Goal: Information Seeking & Learning: Learn about a topic

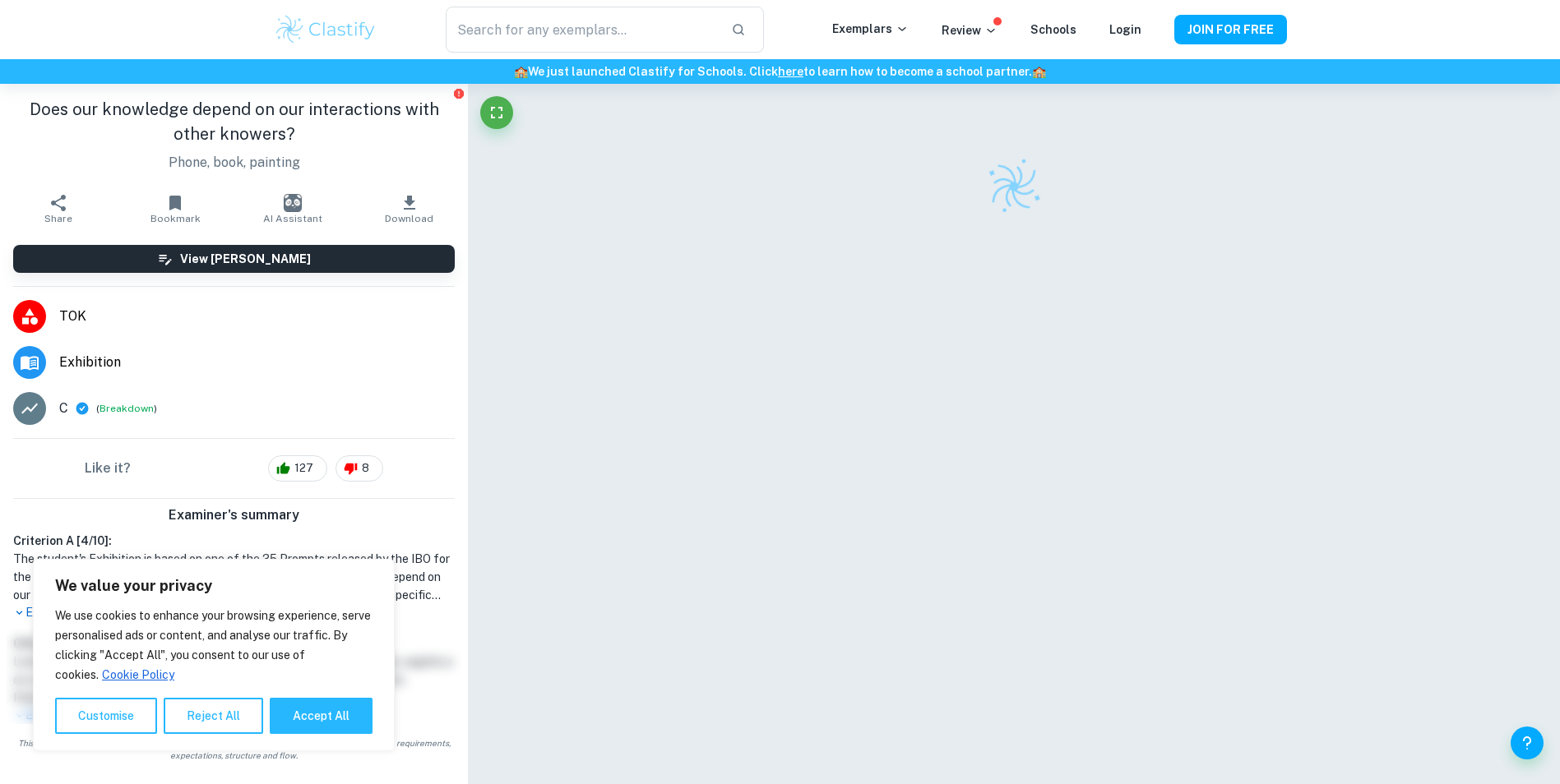
click at [38, 316] on icon at bounding box center [29, 317] width 20 height 20
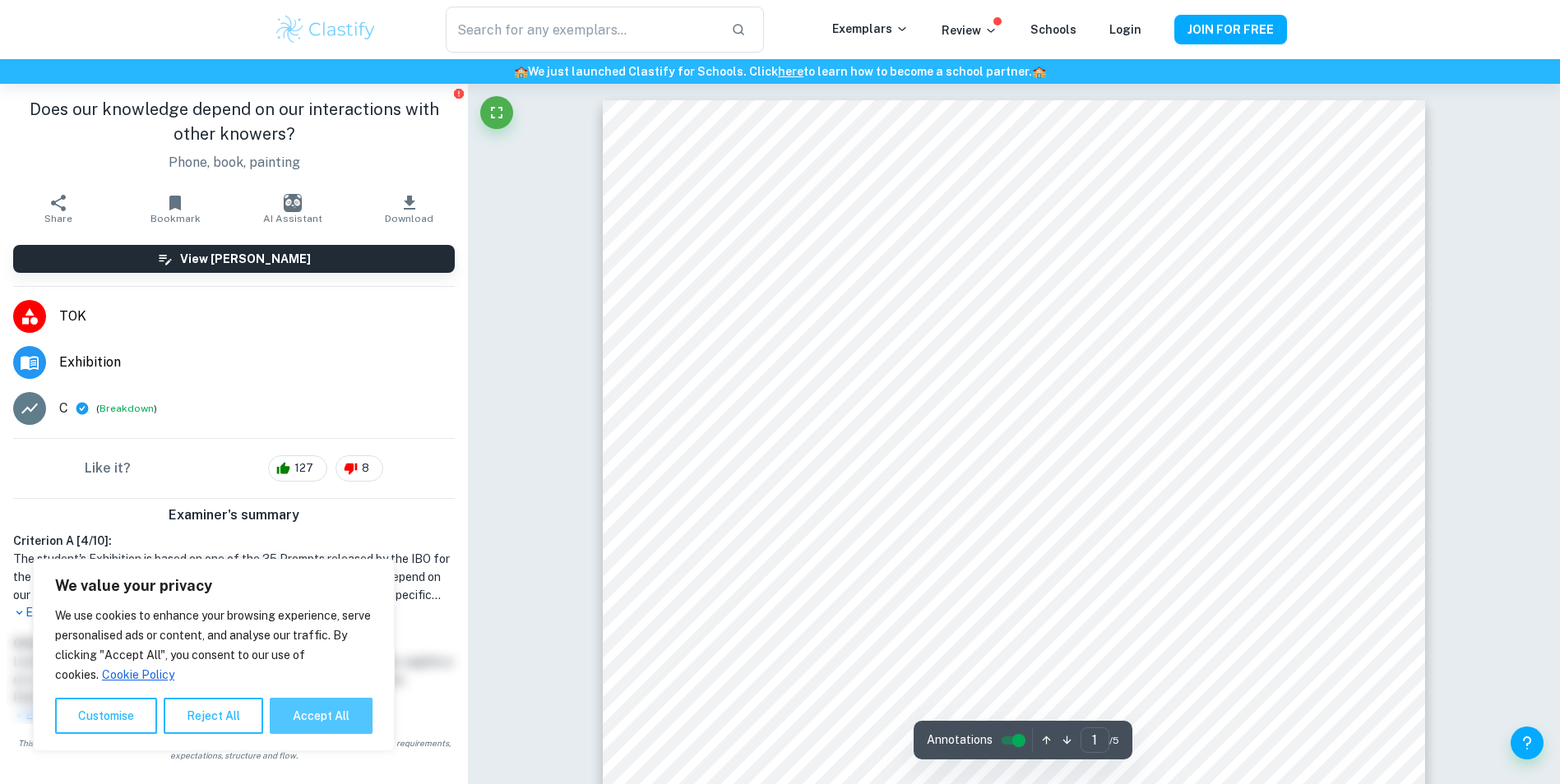
click at [350, 712] on button "Accept All" at bounding box center [321, 716] width 103 height 36
checkbox input "true"
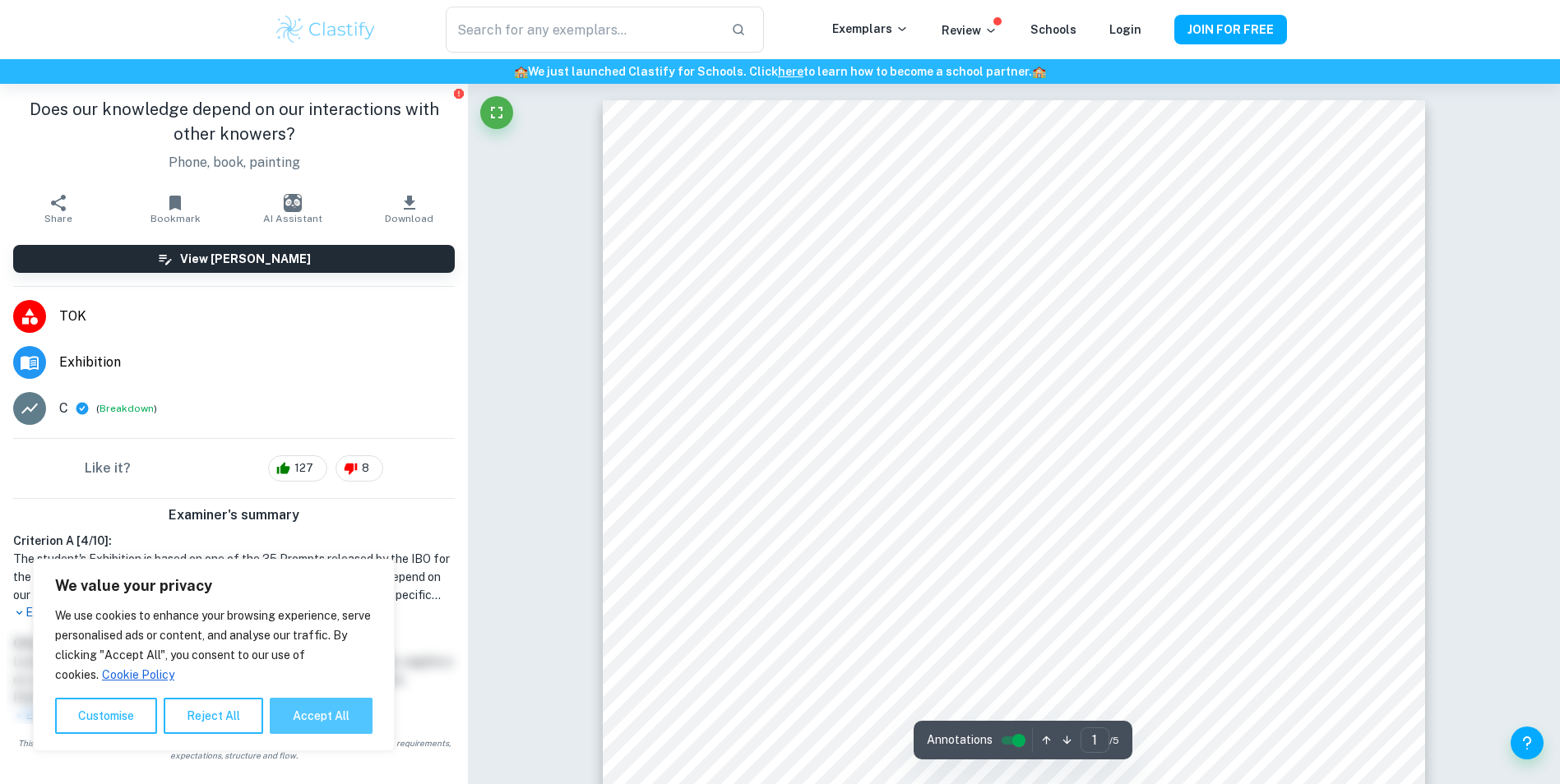
checkbox input "true"
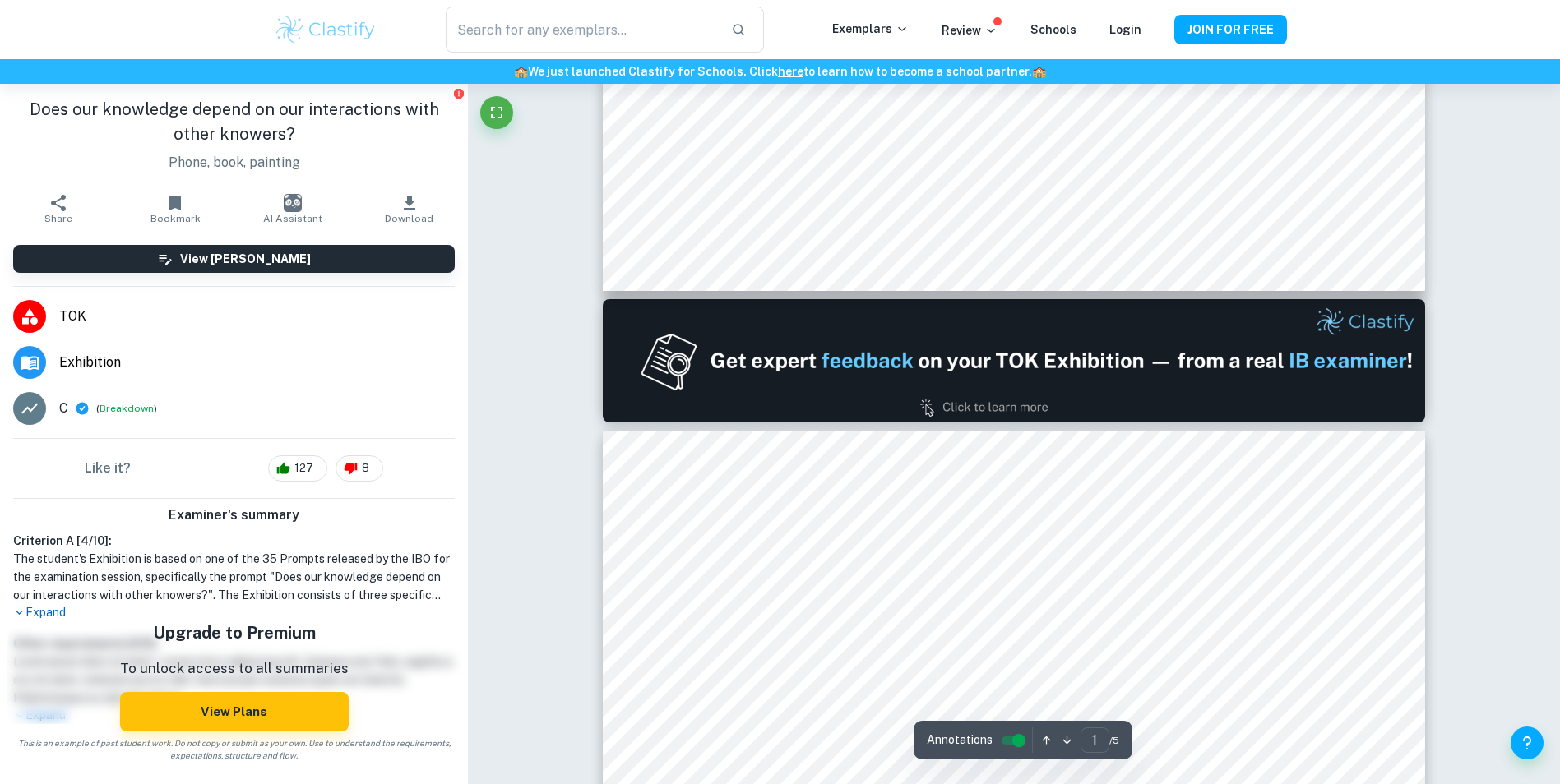
type input "2"
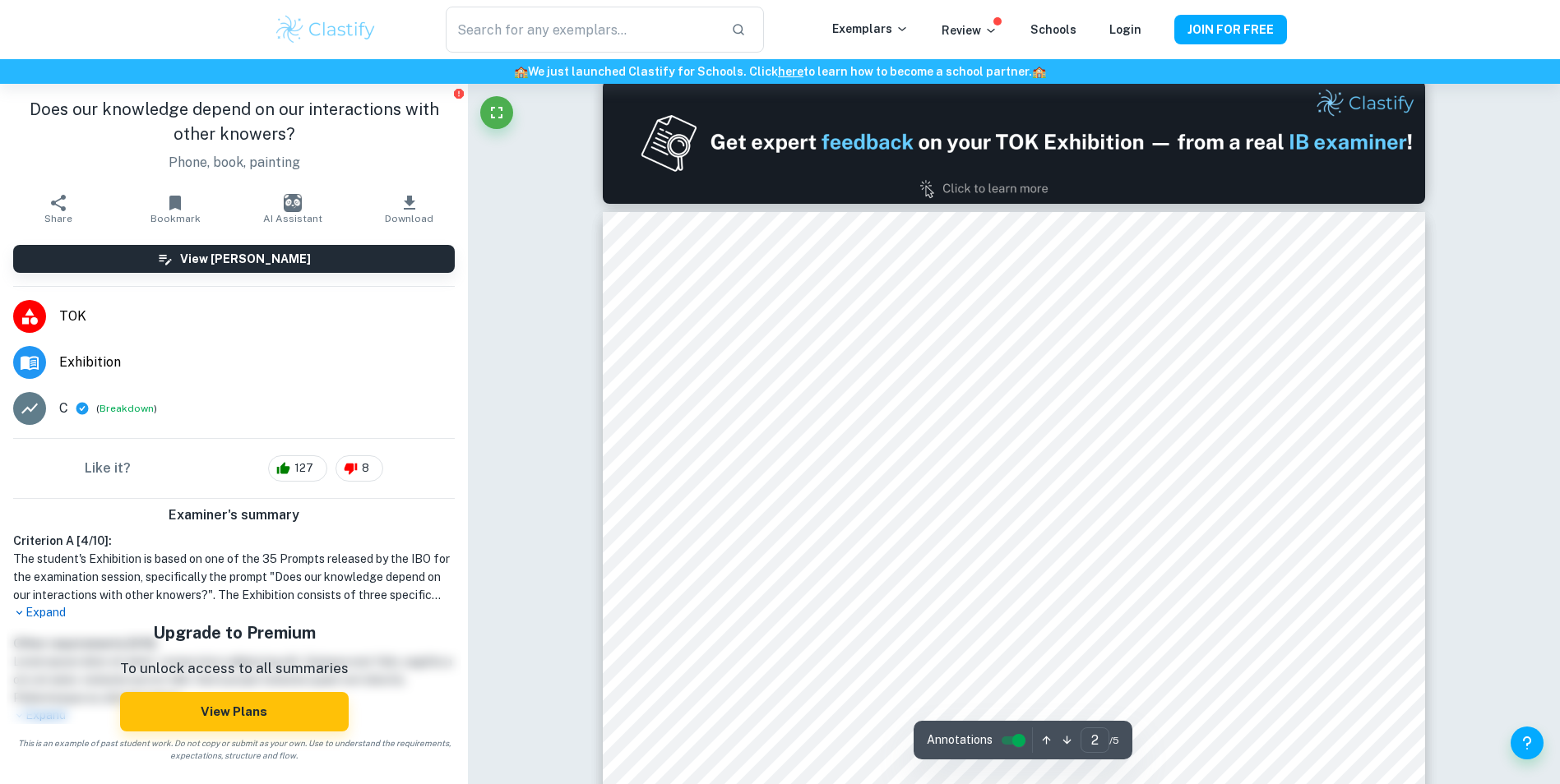
scroll to position [1203, 0]
